Goal: Check status: Check status

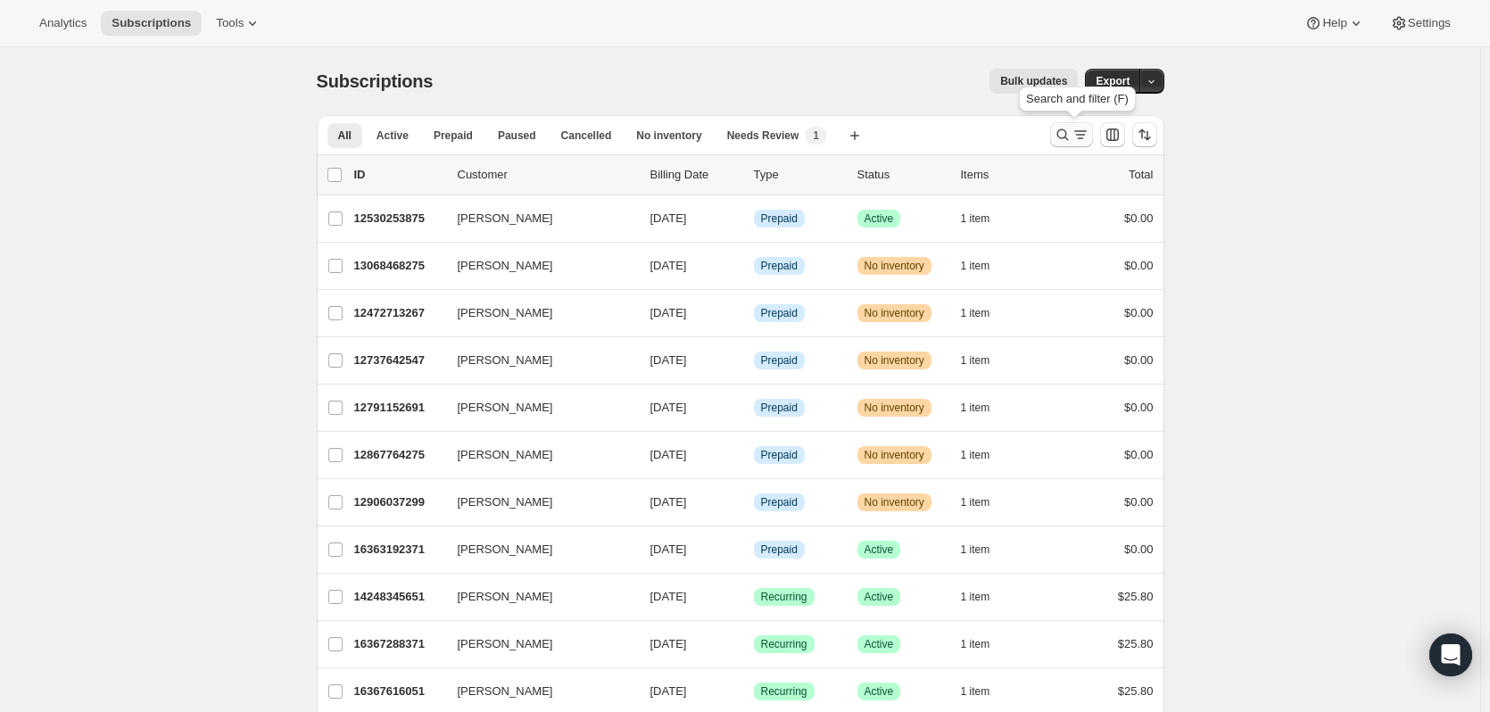
click at [1068, 134] on icon "Search and filter results" at bounding box center [1062, 135] width 12 height 12
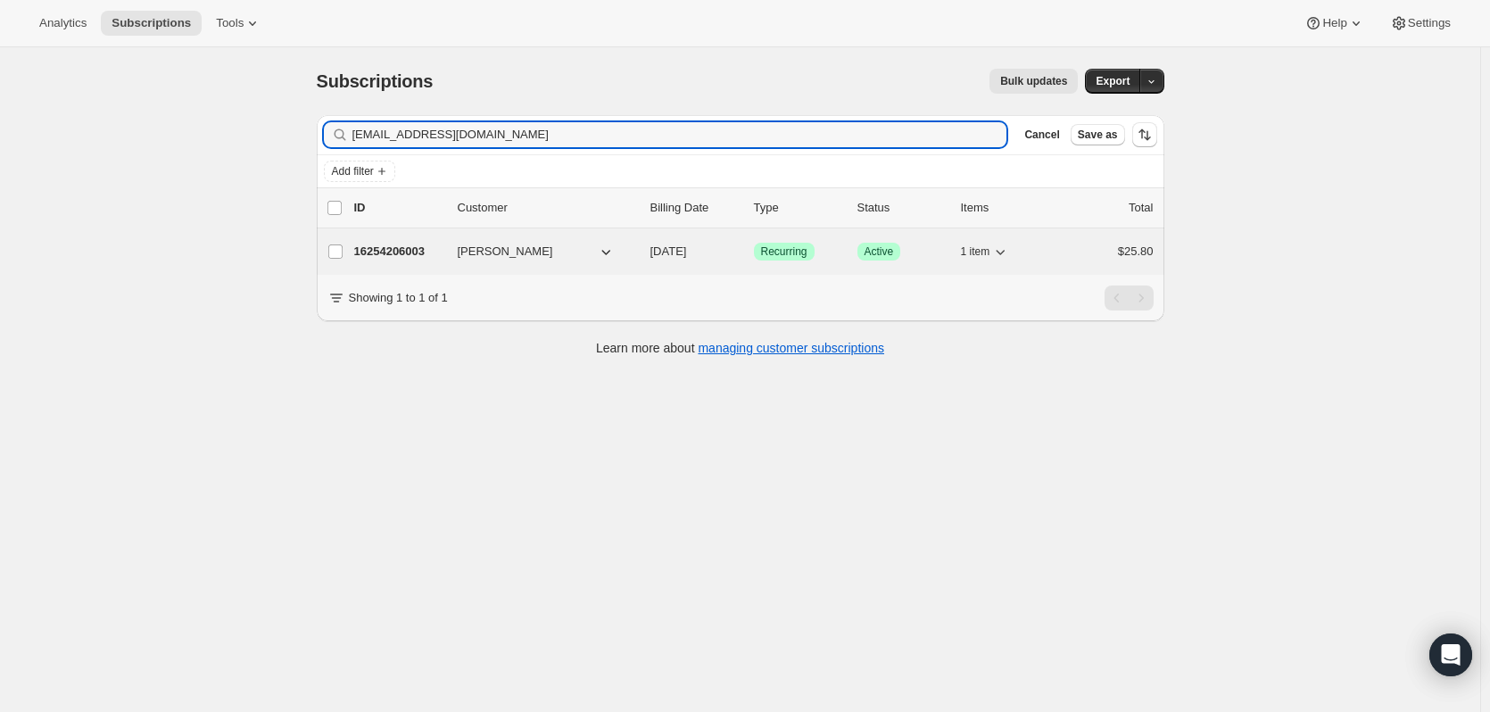
type input "[EMAIL_ADDRESS][DOMAIN_NAME]"
click at [470, 243] on span "[PERSON_NAME]" at bounding box center [505, 252] width 95 height 18
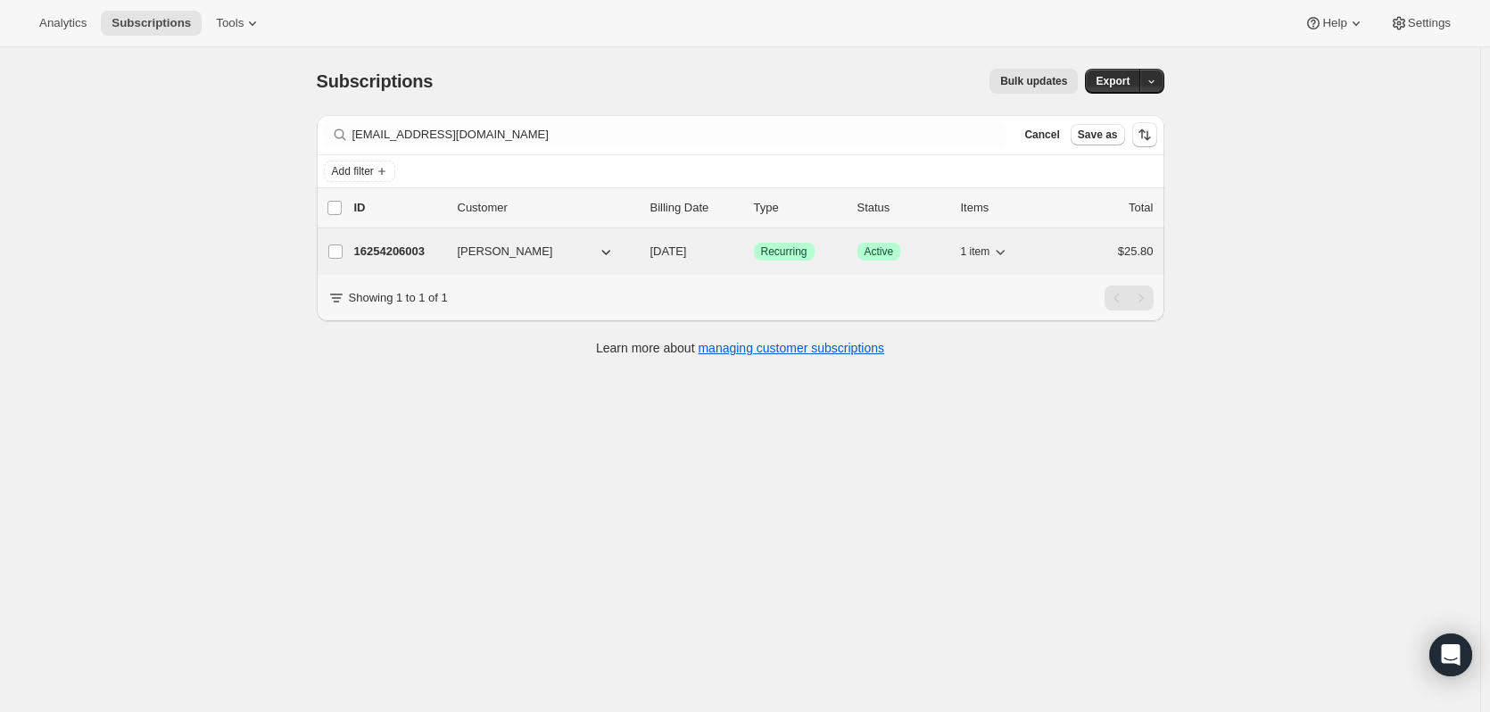
click at [411, 248] on p "16254206003" at bounding box center [398, 252] width 89 height 18
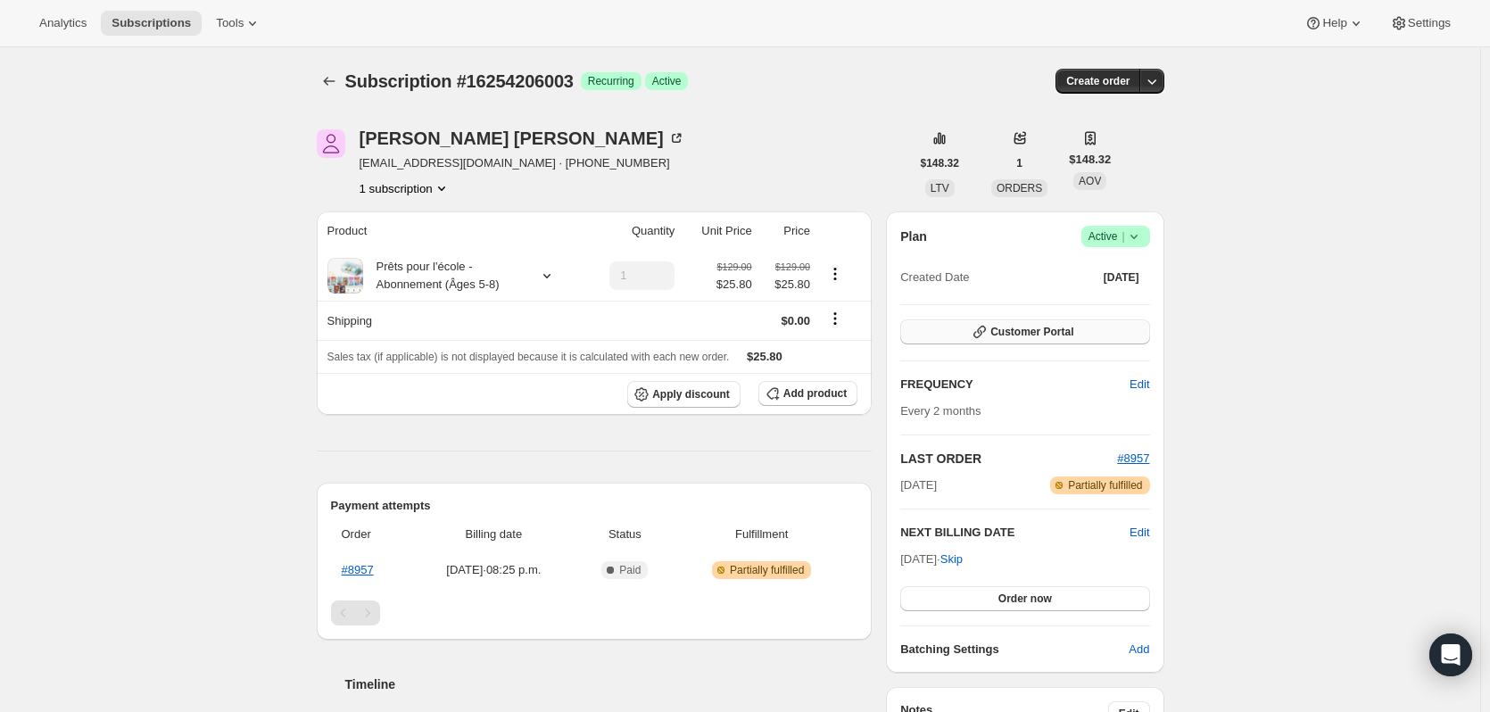
click at [1087, 325] on button "Customer Portal" at bounding box center [1024, 331] width 249 height 25
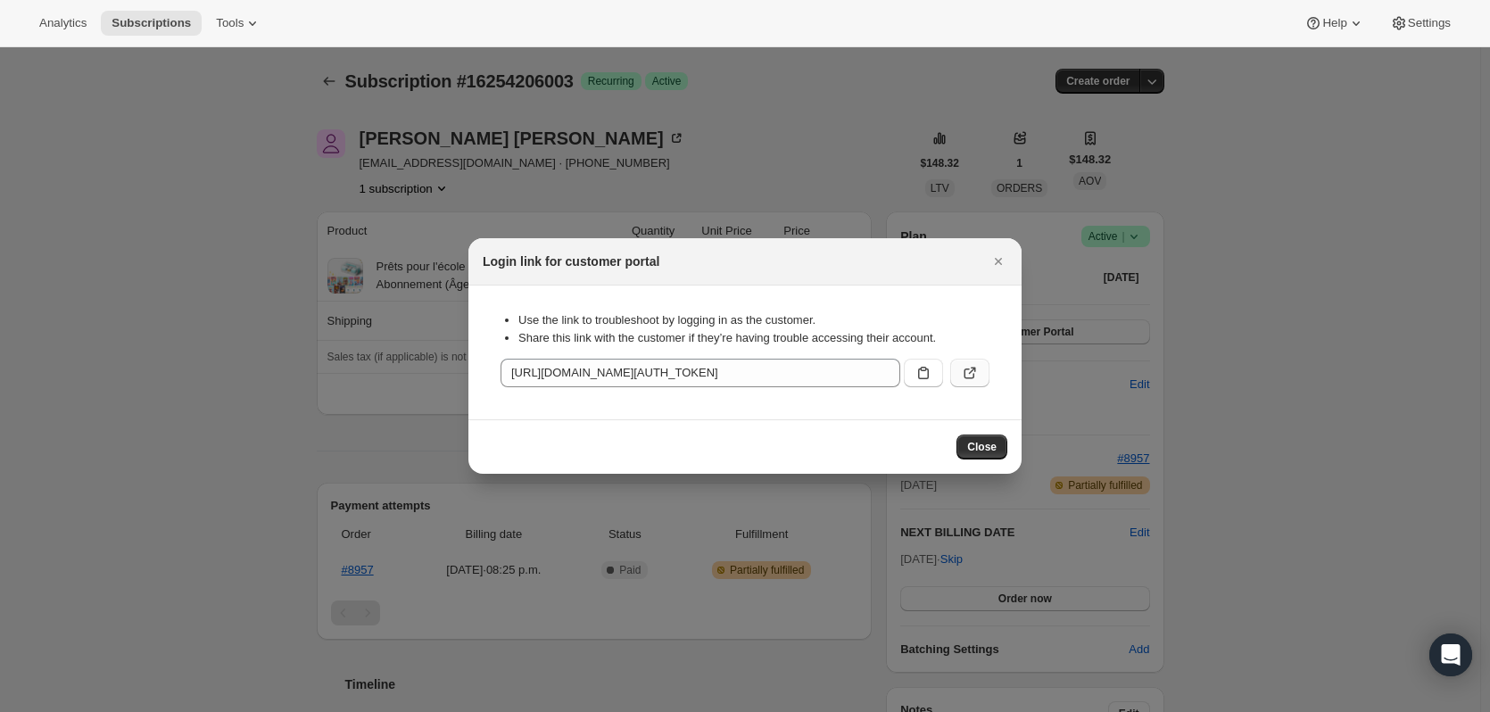
click at [973, 373] on icon ":rcc:" at bounding box center [970, 373] width 18 height 18
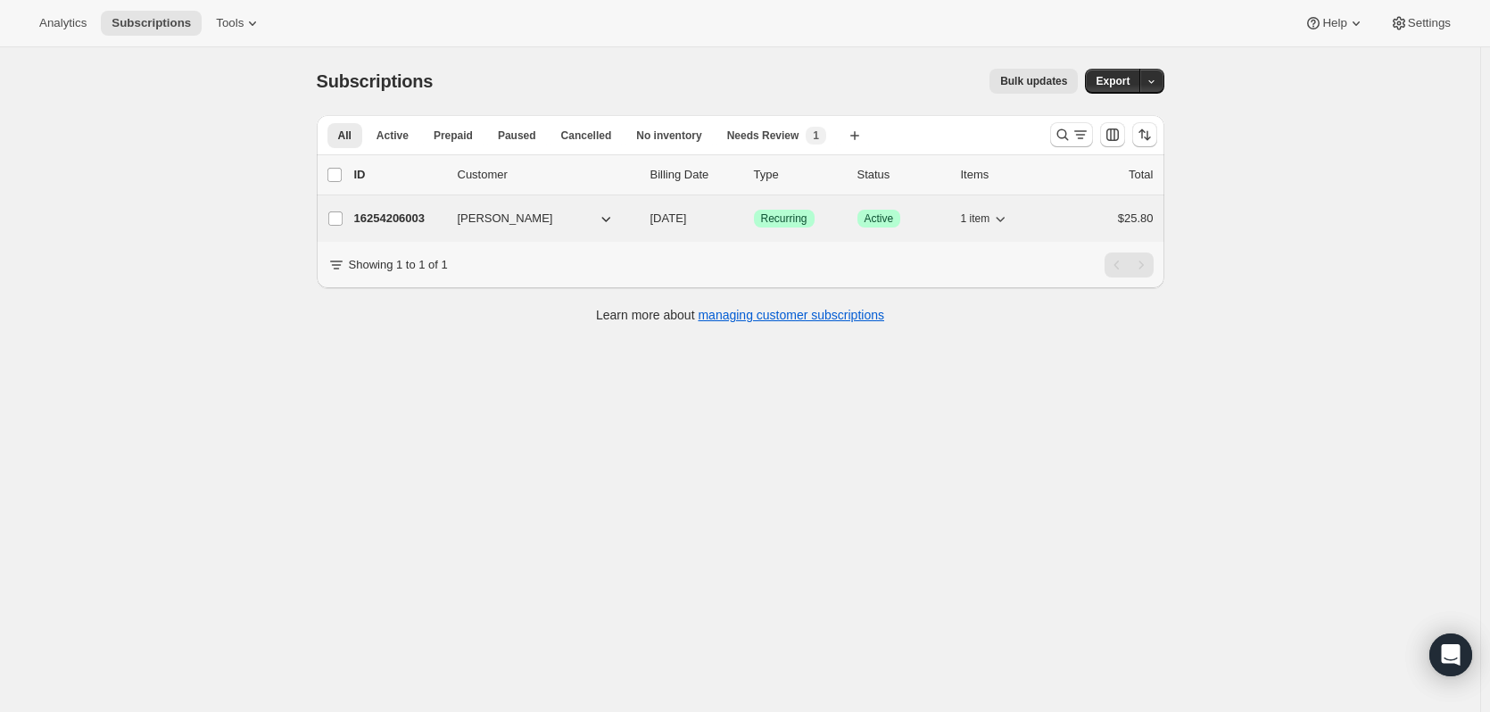
click at [408, 211] on p "16254206003" at bounding box center [398, 219] width 89 height 18
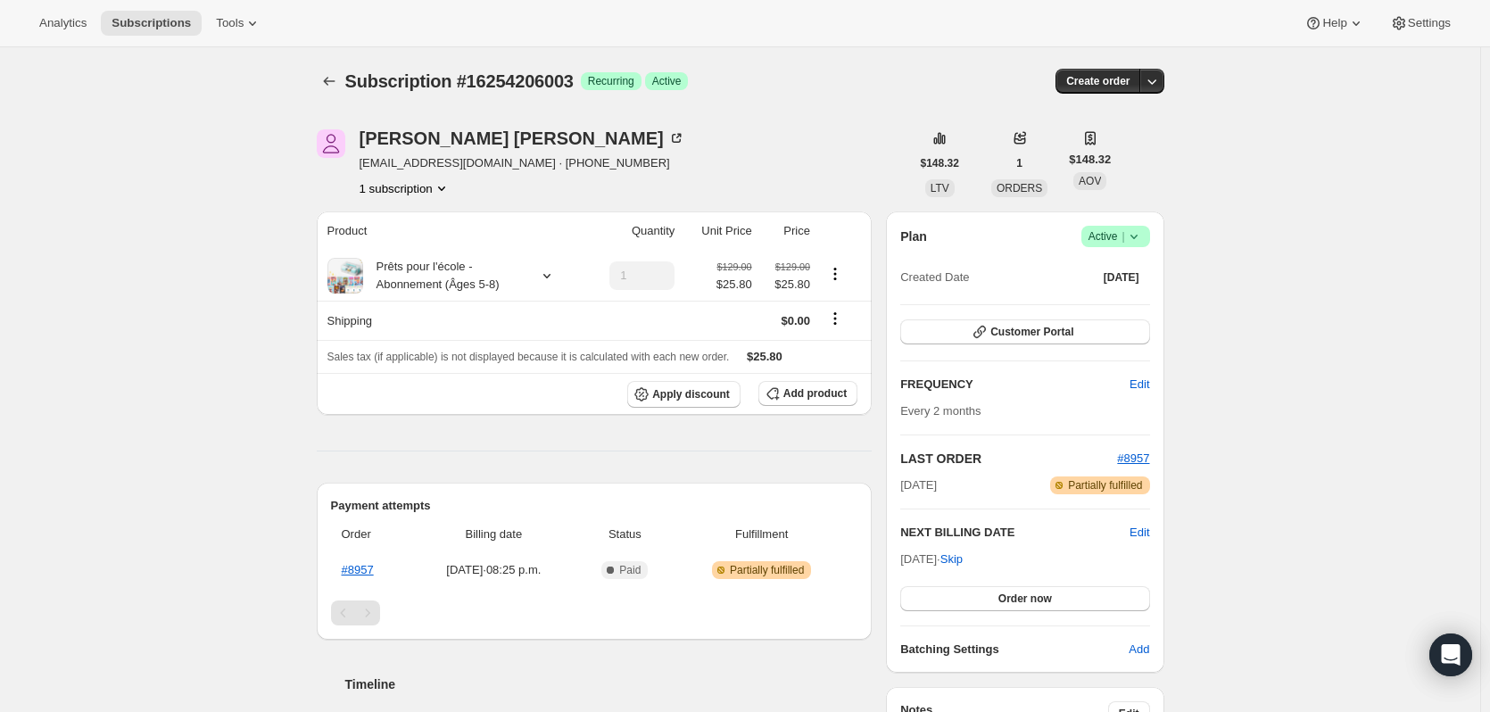
scroll to position [89, 0]
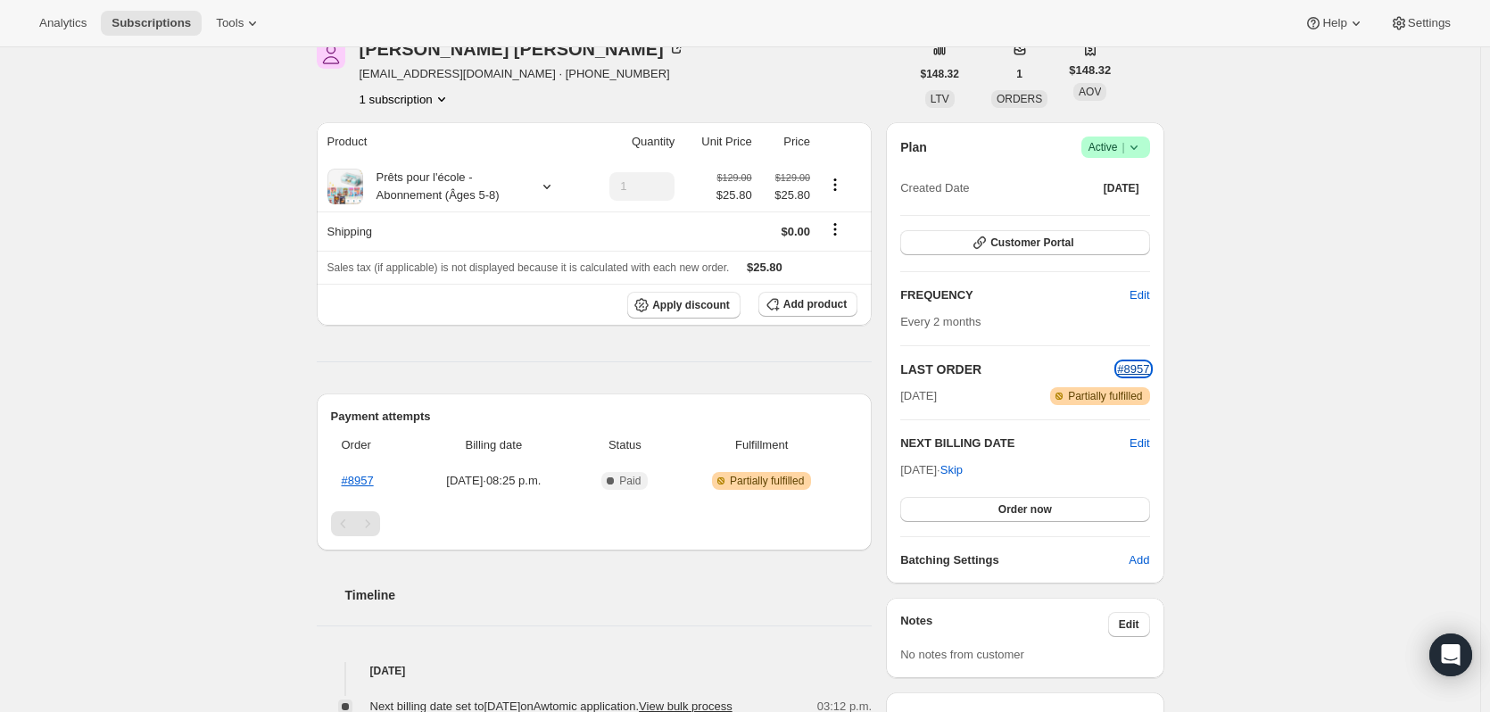
click at [1142, 369] on span "#8957" at bounding box center [1133, 368] width 32 height 13
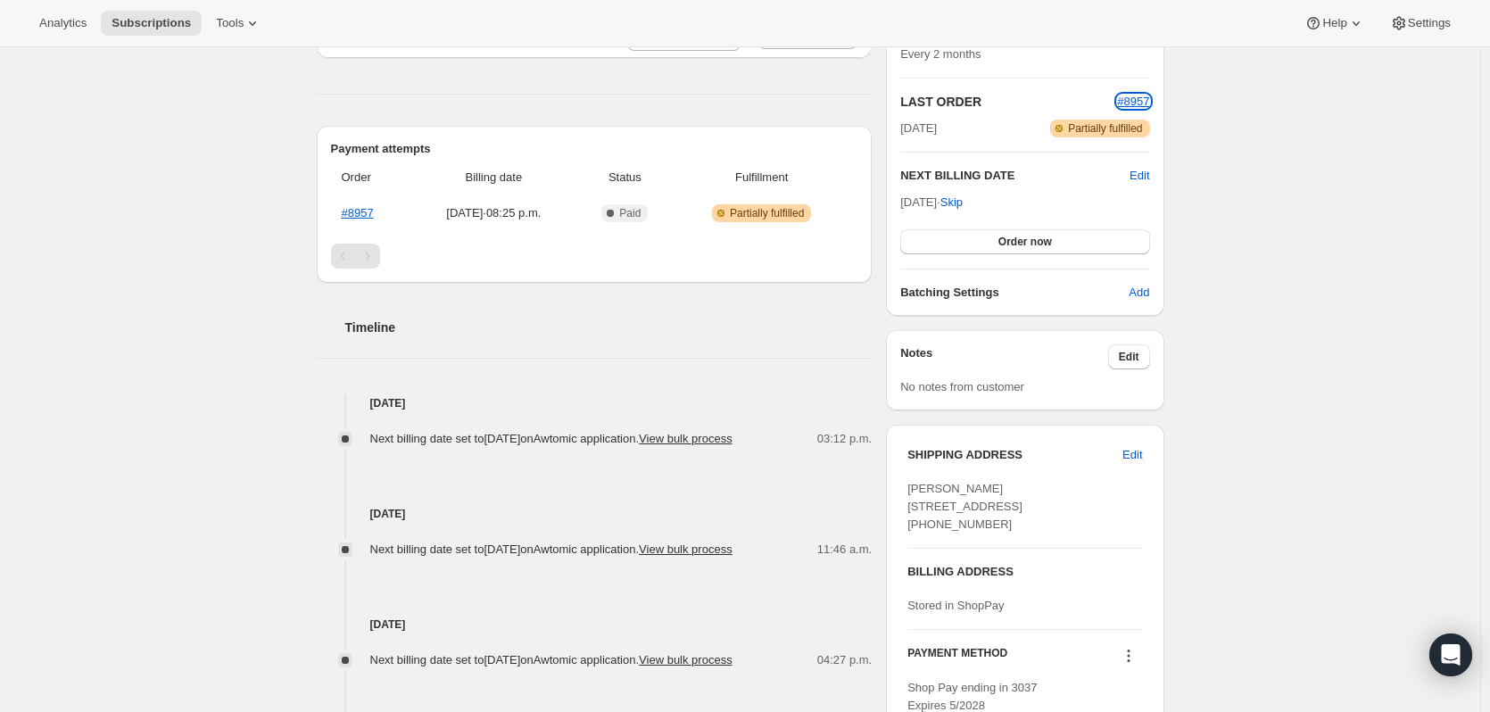
scroll to position [0, 0]
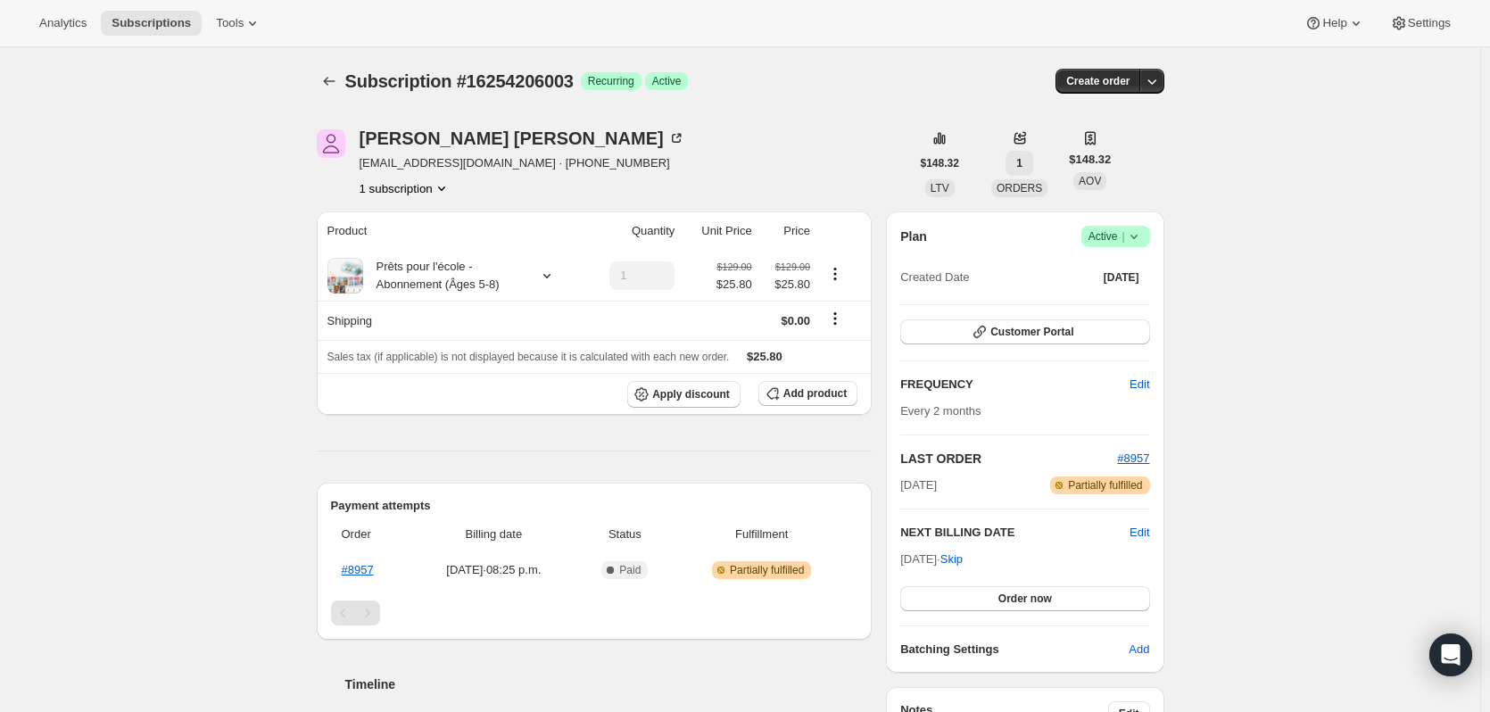
click at [1024, 165] on button "1" at bounding box center [1019, 163] width 28 height 25
click at [1206, 172] on div "Subscription #16254206003. This page is ready Subscription #16254206003 Success…" at bounding box center [740, 673] width 1480 height 1253
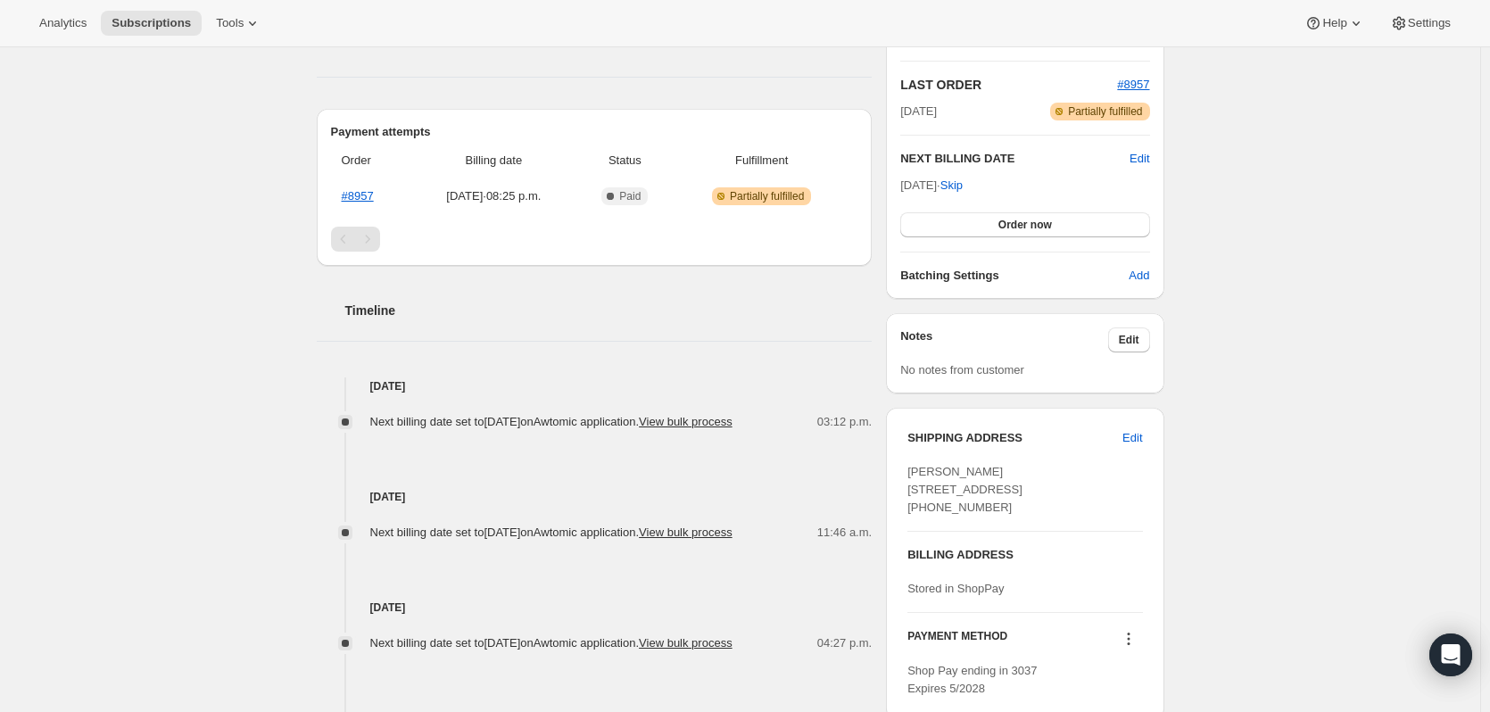
scroll to position [285, 0]
